Goal: Task Accomplishment & Management: Use online tool/utility

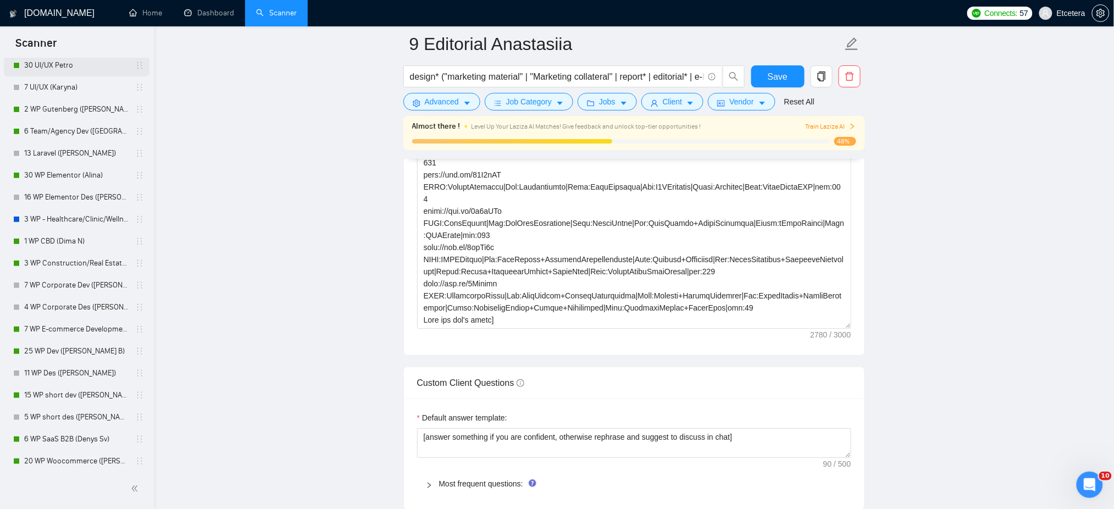
scroll to position [293, 0]
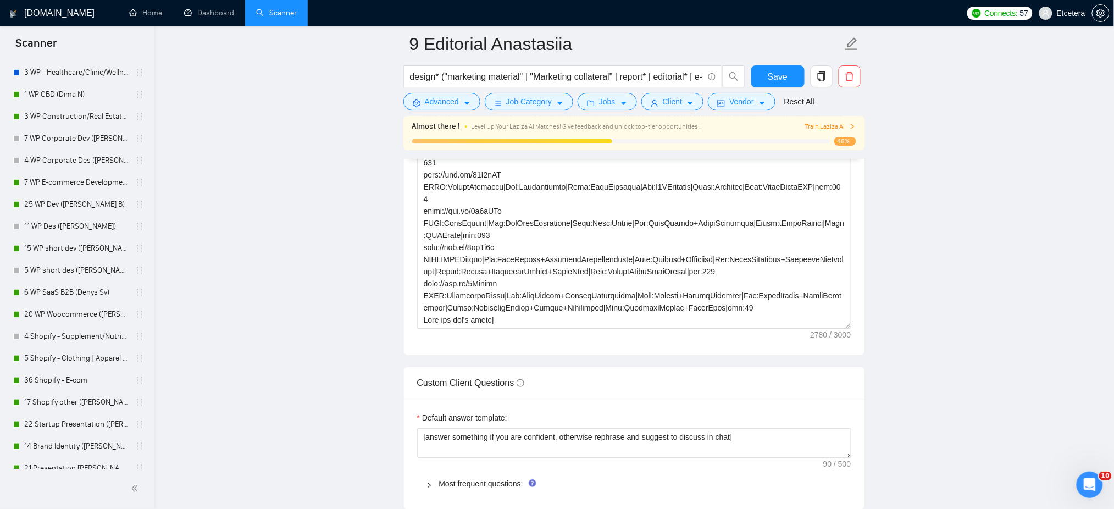
drag, startPoint x: 80, startPoint y: 295, endPoint x: 156, endPoint y: 300, distance: 76.0
click at [80, 295] on link "6 WP SaaS B2B (Denys Sv)" at bounding box center [76, 292] width 104 height 22
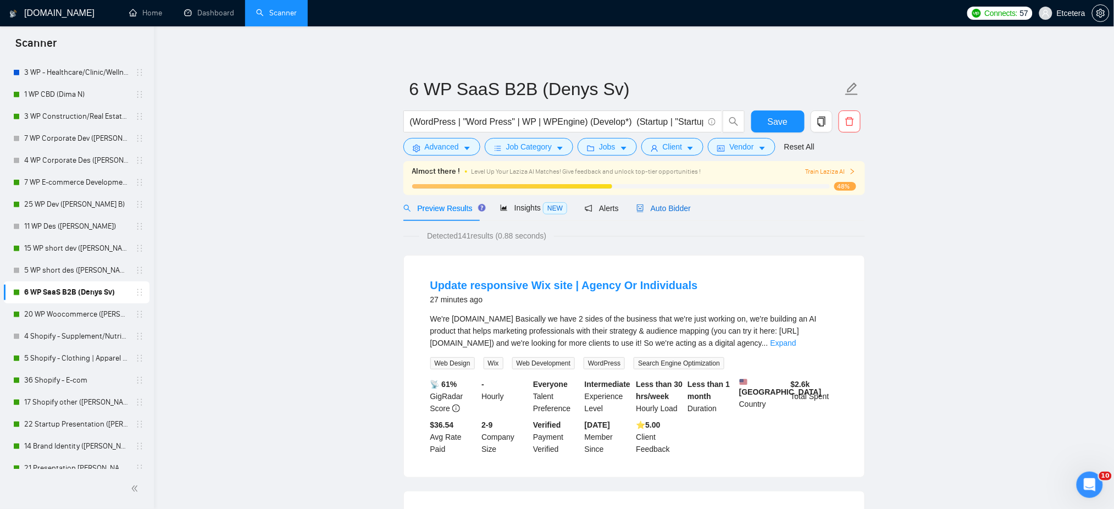
click at [659, 205] on span "Auto Bidder" at bounding box center [664, 208] width 54 height 9
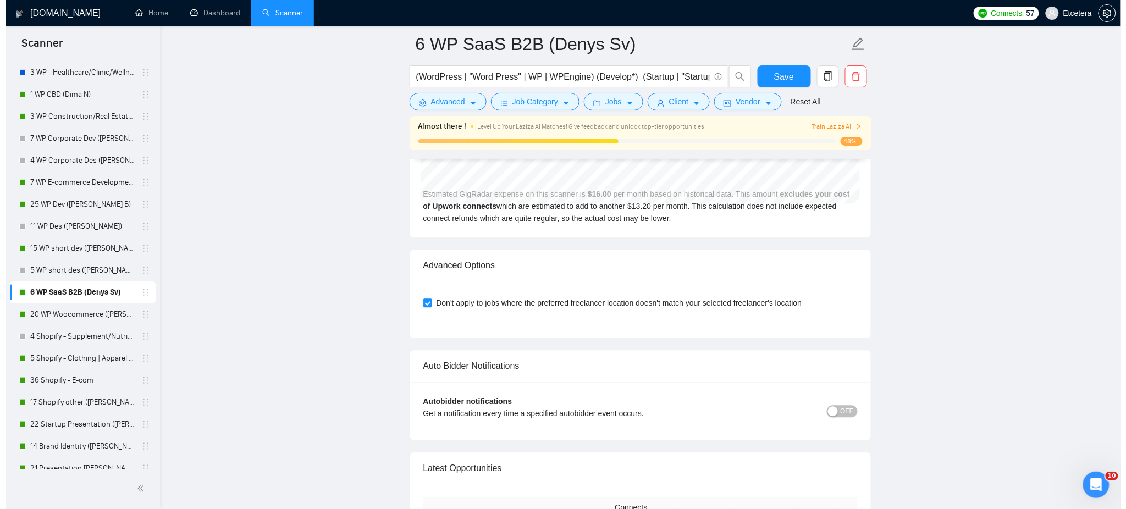
scroll to position [2565, 0]
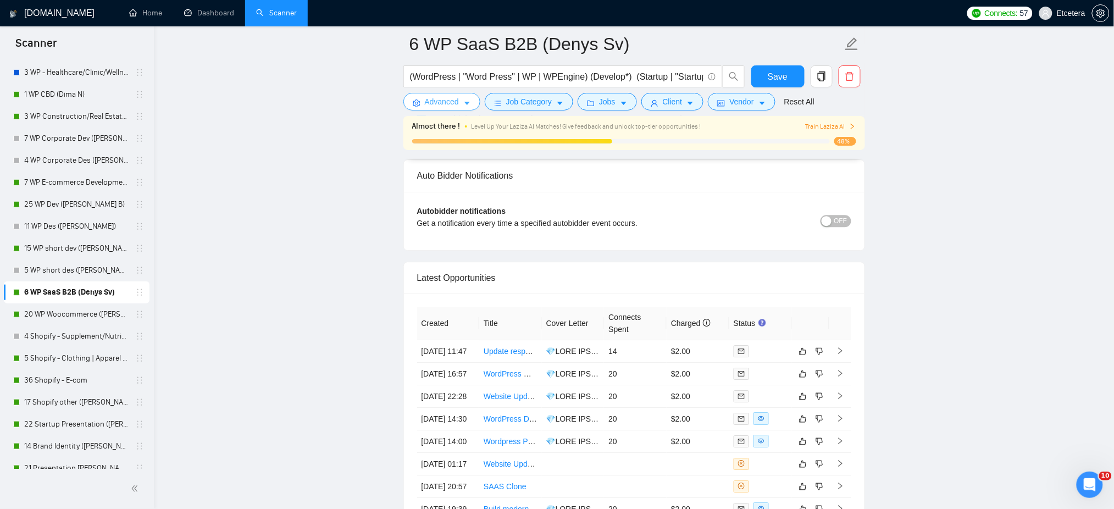
click at [429, 103] on span "Advanced" at bounding box center [442, 102] width 34 height 12
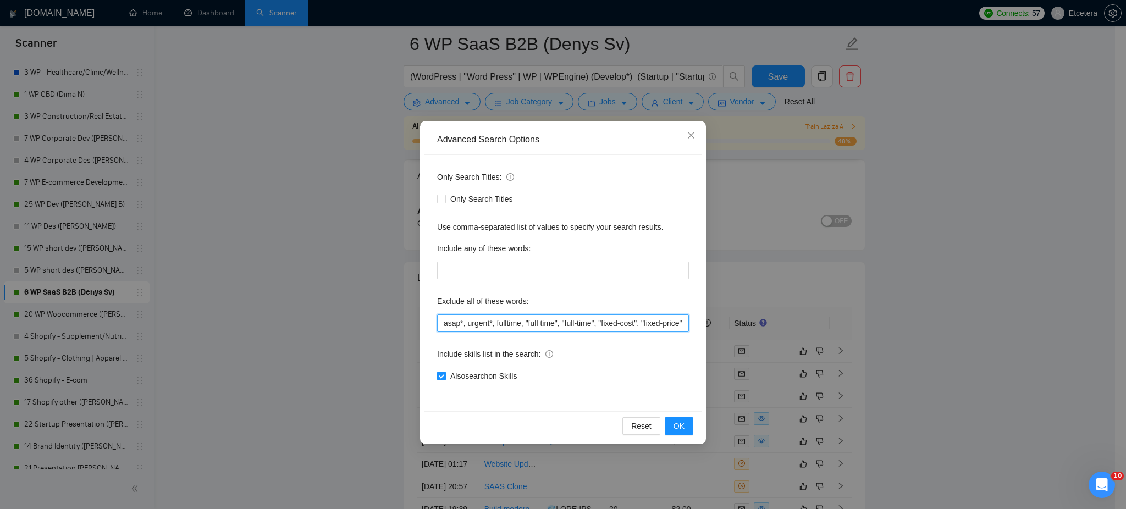
click at [515, 322] on input "asap*, urgent*, fulltime, "full time", "full-time", "fixed-cost", "fixed-price"…" at bounding box center [563, 323] width 252 height 18
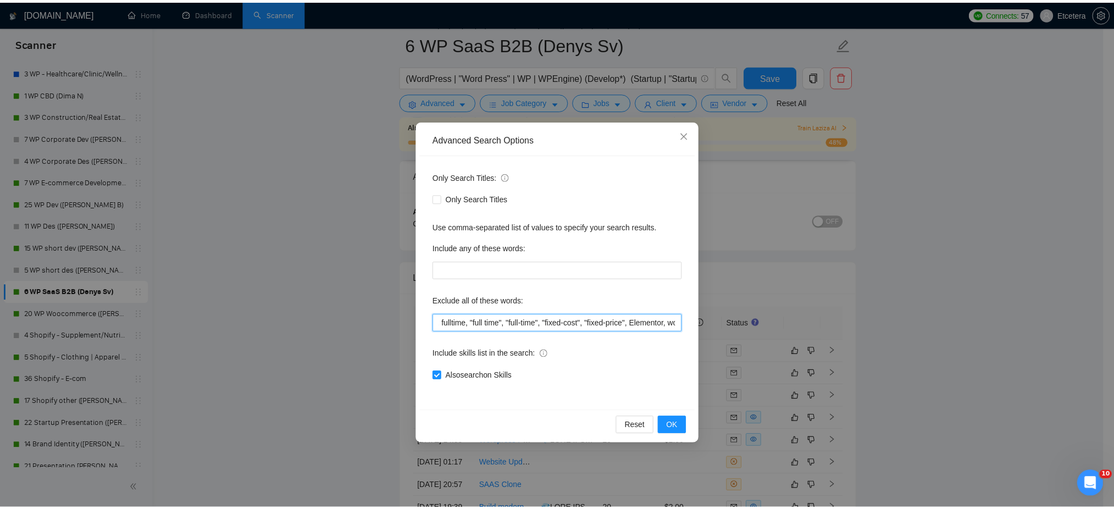
scroll to position [0, 0]
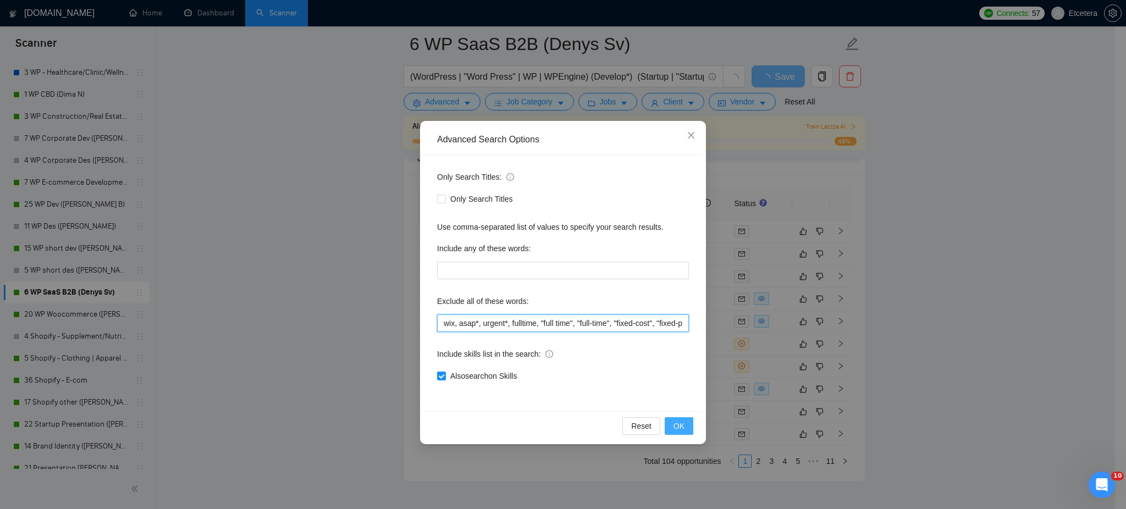
type input "wix, asap*, urgent*, fulltime, "full time", "full-time", "fixed-cost", "fixed-p…"
click at [682, 428] on span "OK" at bounding box center [678, 426] width 11 height 12
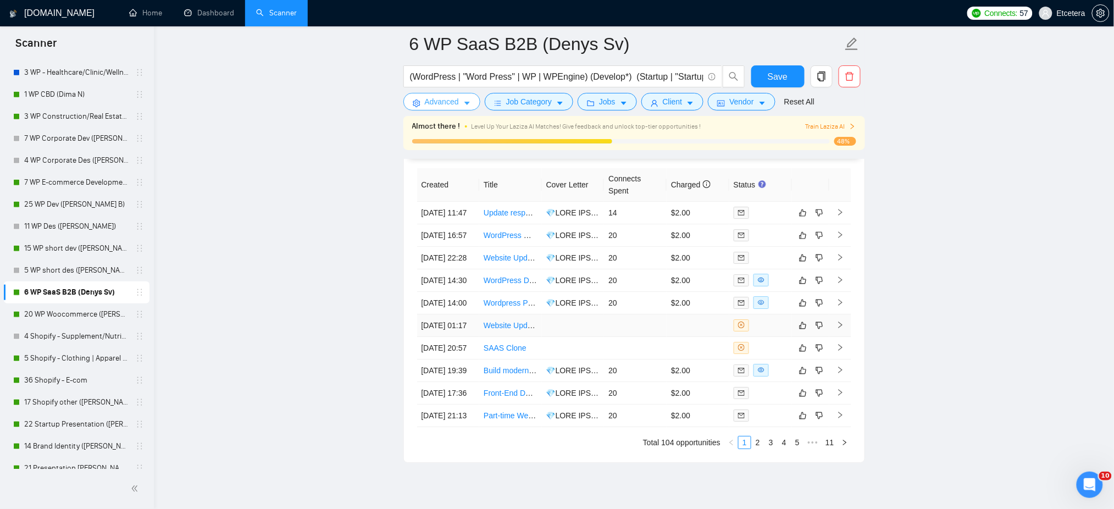
scroll to position [2345, 0]
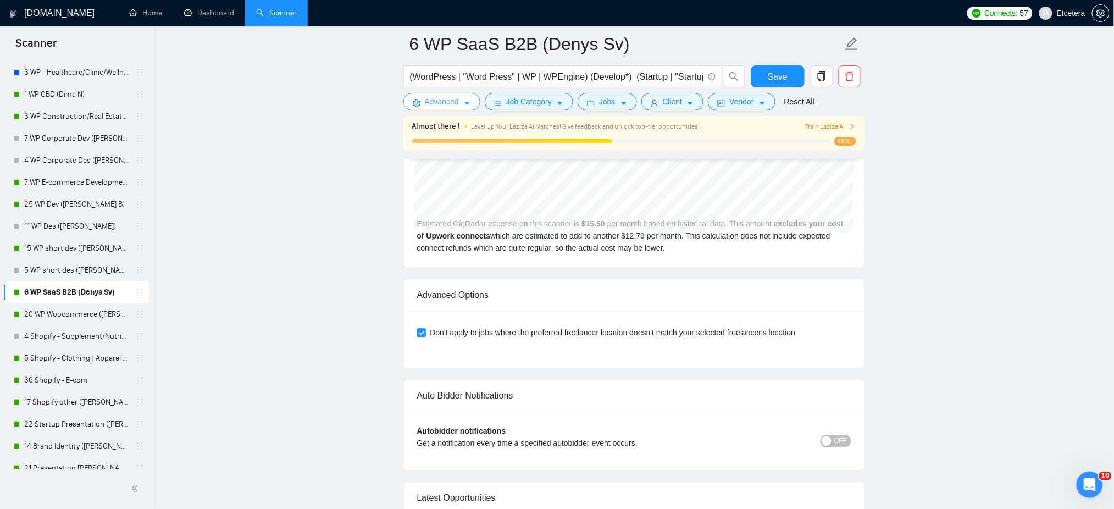
click at [440, 101] on span "Advanced" at bounding box center [442, 102] width 34 height 12
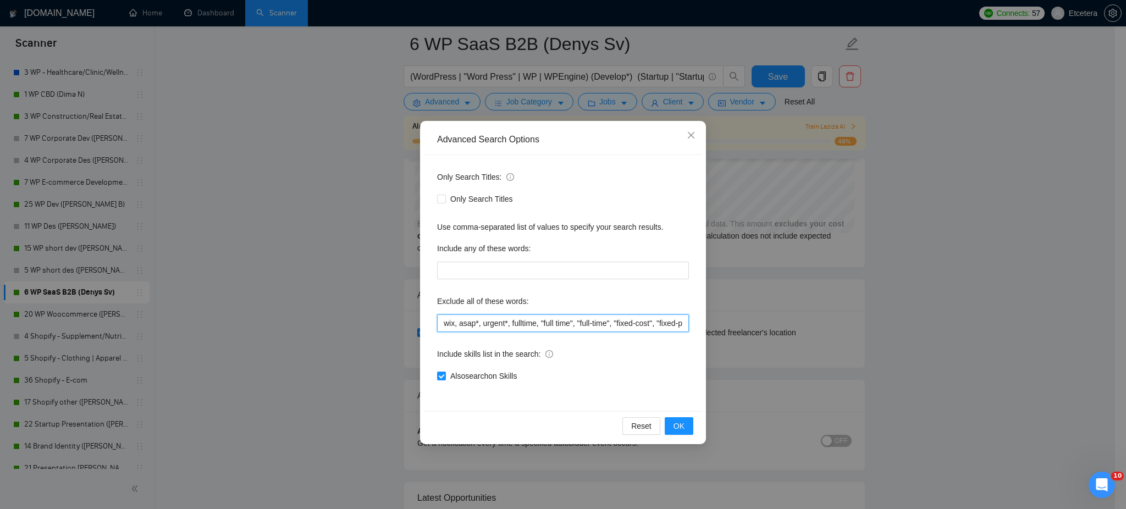
click at [512, 319] on input "wix, asap*, urgent*, fulltime, "full time", "full-time", "fixed-cost", "fixed-p…" at bounding box center [563, 323] width 252 height 18
click at [365, 314] on div "Advanced Search Options Only Search Titles: Only Search Titles Use comma-separa…" at bounding box center [563, 254] width 1126 height 509
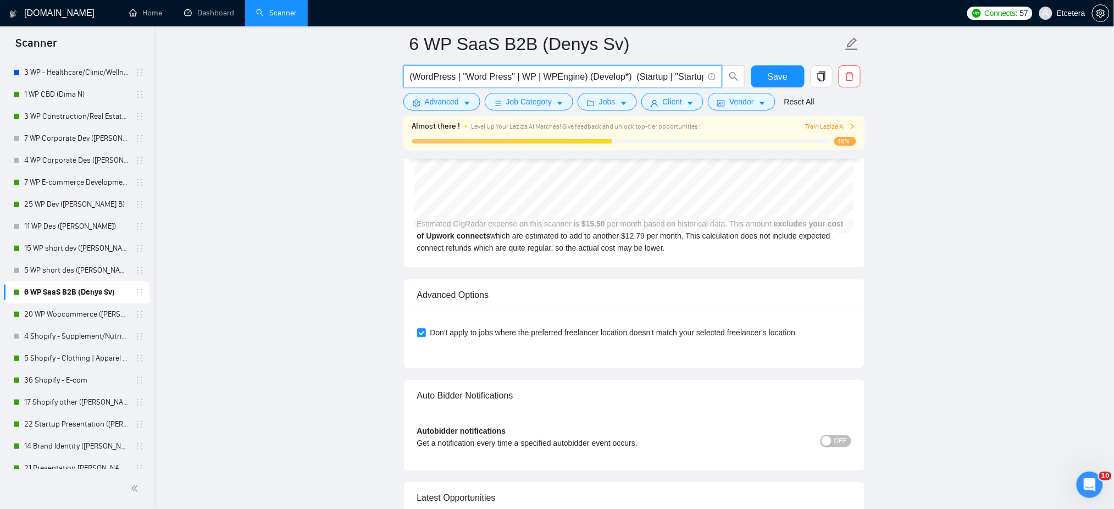
click at [449, 78] on input "(WordPress | "Word Press" | WP | WPEngine) (Develop*) (Startup | "Startup Websi…" at bounding box center [557, 77] width 294 height 14
click at [537, 74] on input "(WordPress | "Word Press" | WP | WPEngine) (Develop*) (Startup | "Startup Websi…" at bounding box center [557, 77] width 294 height 14
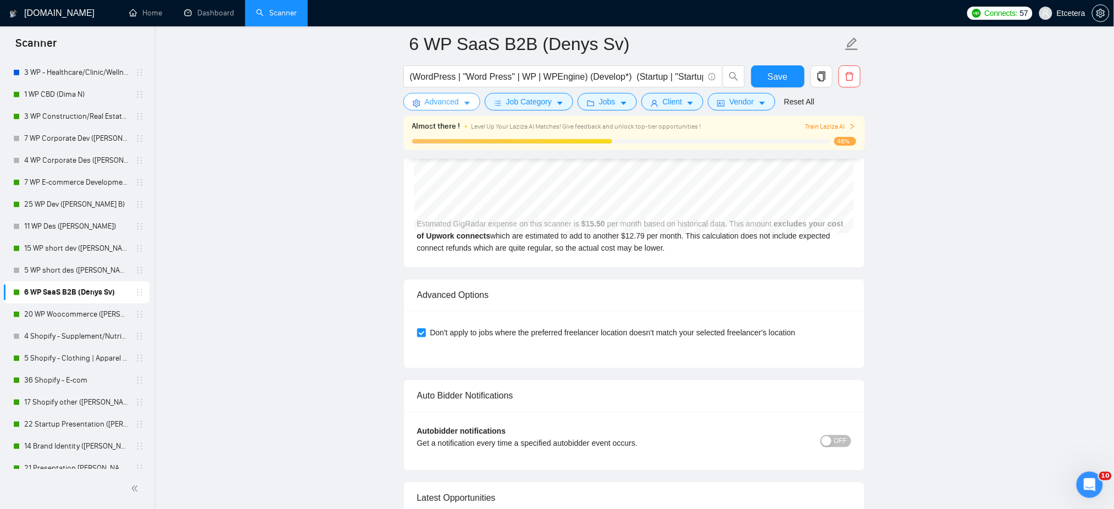
click at [443, 100] on span "Advanced" at bounding box center [442, 102] width 34 height 12
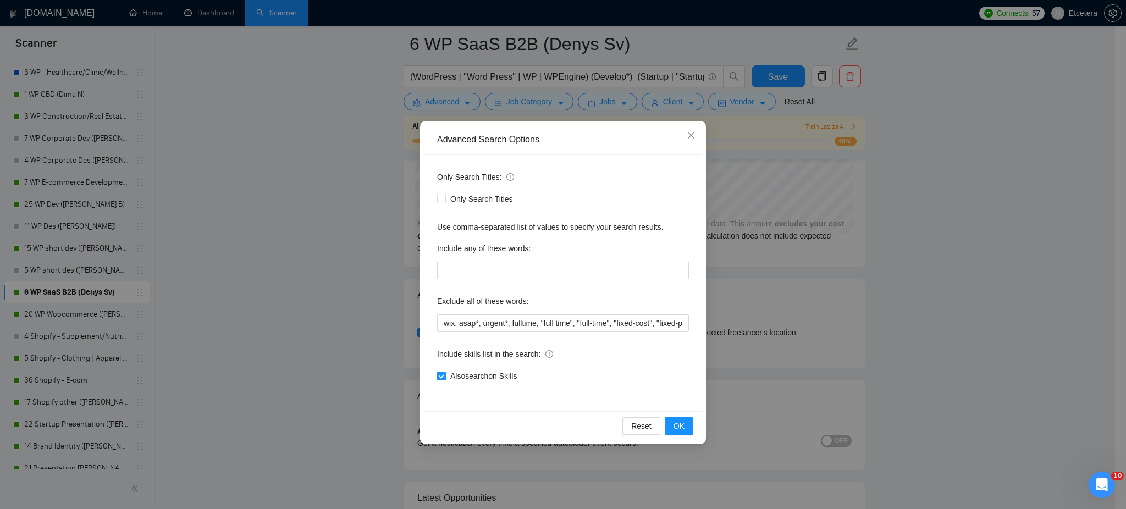
click at [321, 135] on div "Advanced Search Options Only Search Titles: Only Search Titles Use comma-separa…" at bounding box center [563, 254] width 1126 height 509
